Goal: Task Accomplishment & Management: Use online tool/utility

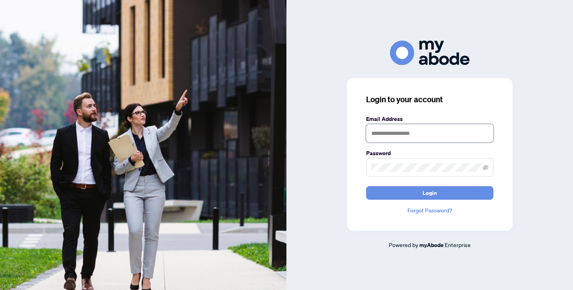
click at [397, 130] on input "text" at bounding box center [429, 133] width 127 height 18
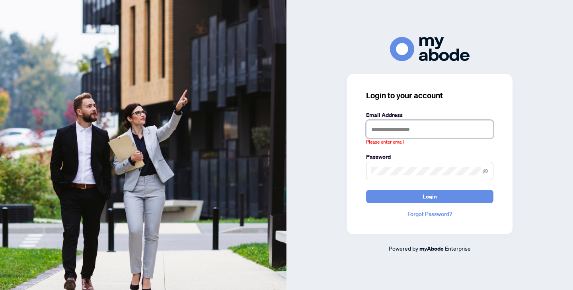
type input "**********"
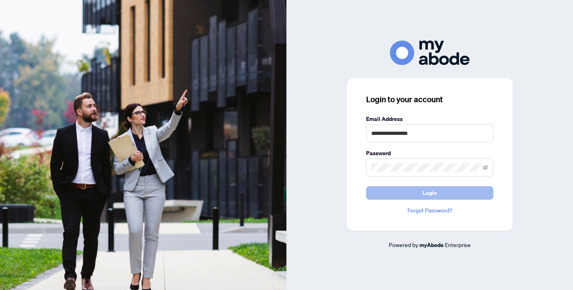
click at [424, 198] on span "Login" at bounding box center [429, 192] width 14 height 13
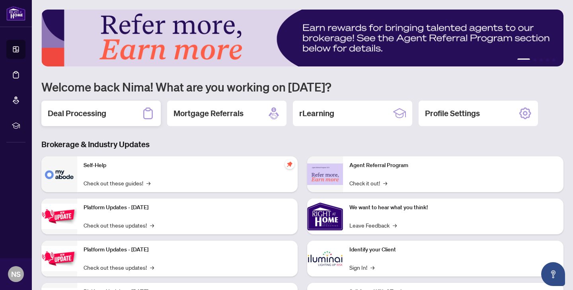
click at [114, 120] on div "Deal Processing" at bounding box center [100, 113] width 119 height 25
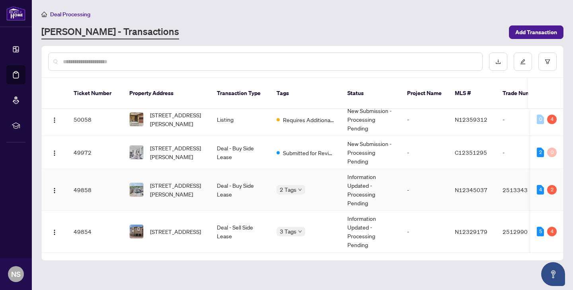
scroll to position [49, 0]
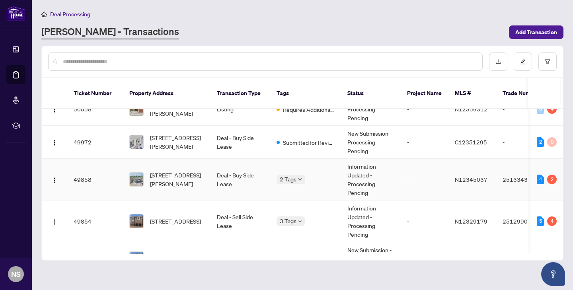
click at [177, 173] on span "[STREET_ADDRESS][PERSON_NAME]" at bounding box center [177, 179] width 54 height 17
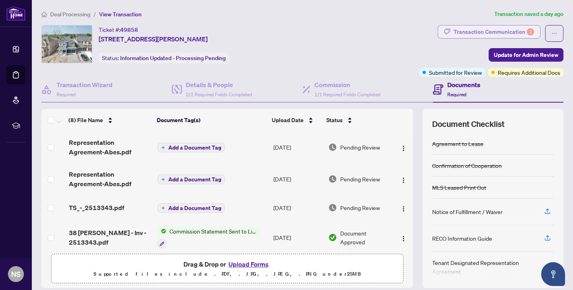
click at [500, 34] on div "Transaction Communication 2" at bounding box center [493, 31] width 80 height 13
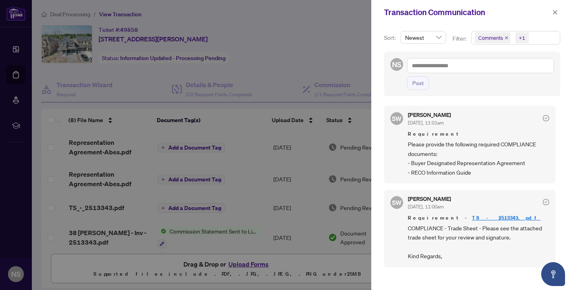
scroll to position [2, 0]
click at [552, 14] on icon "close" at bounding box center [555, 13] width 6 height 6
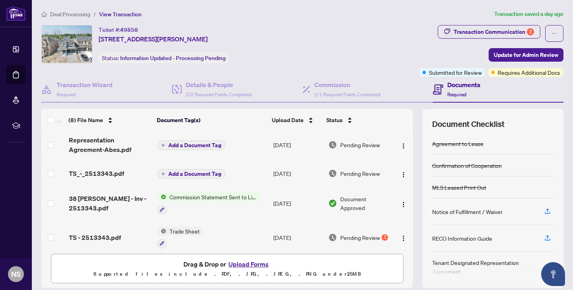
scroll to position [35, 0]
click at [251, 177] on td "Add a Document Tag" at bounding box center [212, 172] width 116 height 25
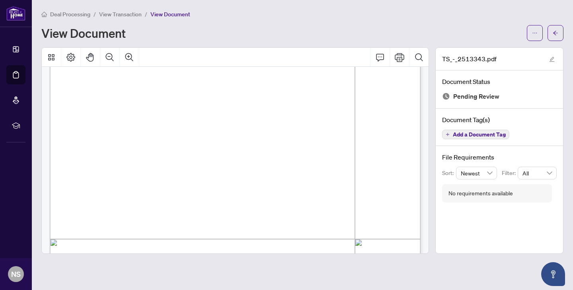
scroll to position [223, 0]
